Goal: Task Accomplishment & Management: Manage account settings

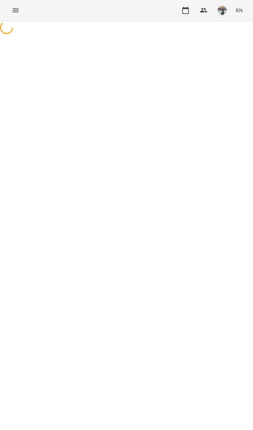
click at [5, 8] on div "For Business EN" at bounding box center [126, 10] width 253 height 21
select select "**********"
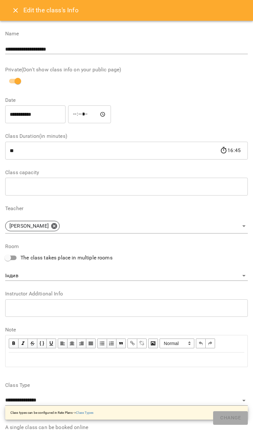
click at [8, 12] on button "Close" at bounding box center [16, 11] width 16 height 16
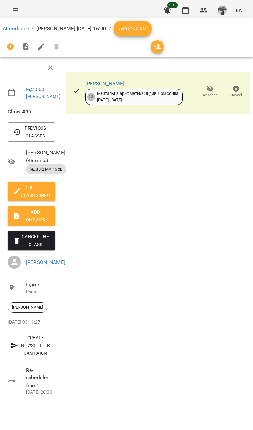
click at [11, 11] on button "Menu" at bounding box center [16, 11] width 16 height 16
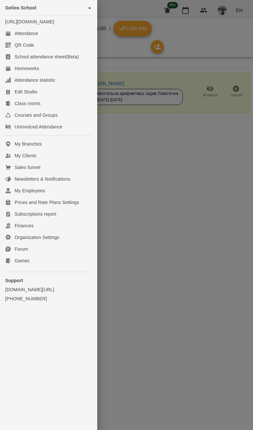
click at [6, 146] on icon at bounding box center [8, 143] width 5 height 5
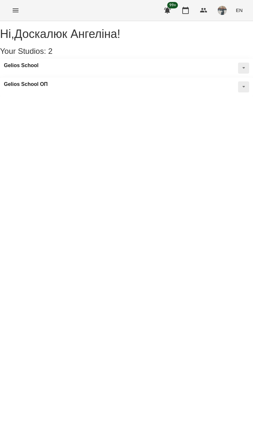
click at [23, 1] on div "For Business 99+ EN" at bounding box center [126, 10] width 253 height 21
click at [18, 16] on button "Menu" at bounding box center [16, 11] width 16 height 16
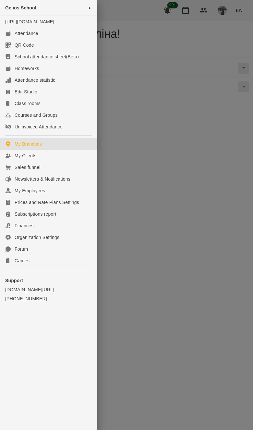
click at [23, 159] on div "My Clients" at bounding box center [26, 155] width 22 height 6
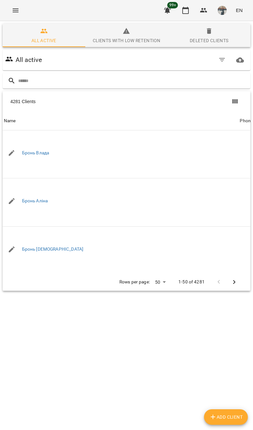
click at [37, 71] on div "All active" at bounding box center [126, 59] width 250 height 23
click at [18, 91] on div "4281 Clients" at bounding box center [127, 101] width 248 height 21
click at [19, 84] on input "text" at bounding box center [132, 81] width 229 height 11
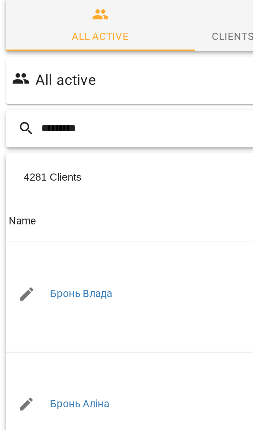
type input "*********"
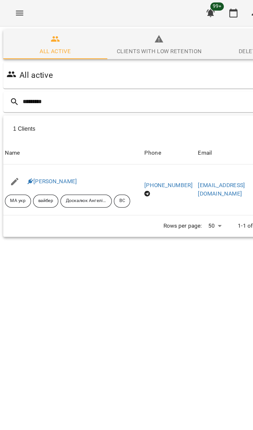
click at [25, 146] on icon at bounding box center [24, 144] width 5 height 5
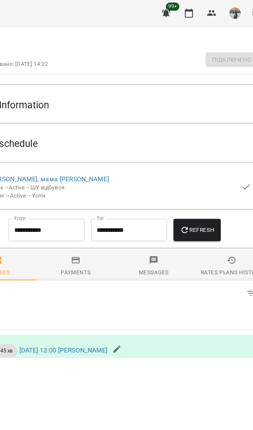
scroll to position [123, 0]
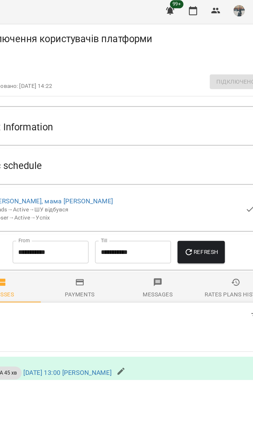
click at [186, 141] on div "Static schedule" at bounding box center [127, 134] width 248 height 28
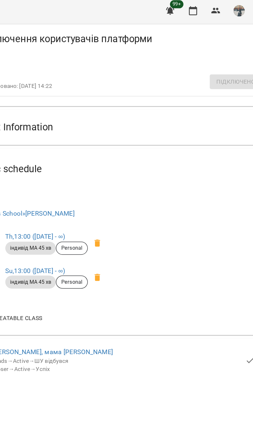
click at [186, 134] on div "Static schedule" at bounding box center [121, 136] width 226 height 20
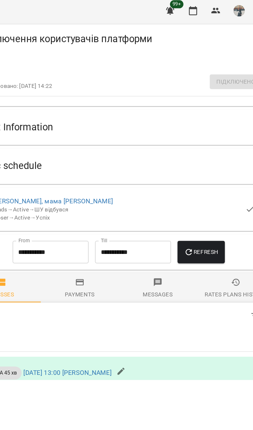
click at [181, 133] on div "Static schedule" at bounding box center [121, 133] width 226 height 20
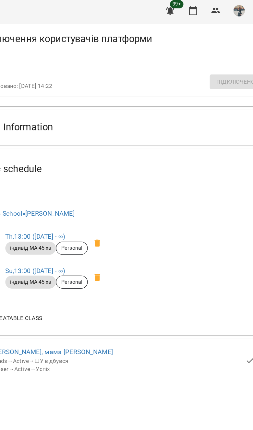
click at [178, 130] on div "Static schedule" at bounding box center [121, 136] width 226 height 20
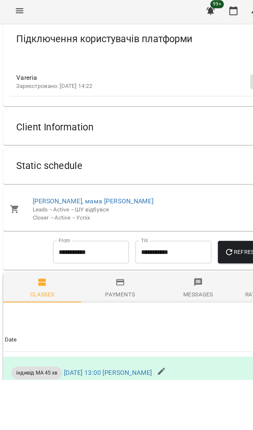
scroll to position [0, 0]
click at [178, 127] on div "Static schedule" at bounding box center [121, 133] width 226 height 20
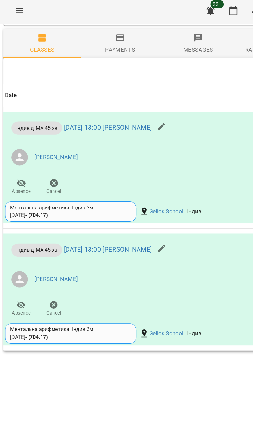
scroll to position [314, 0]
